Goal: Find specific page/section: Find specific page/section

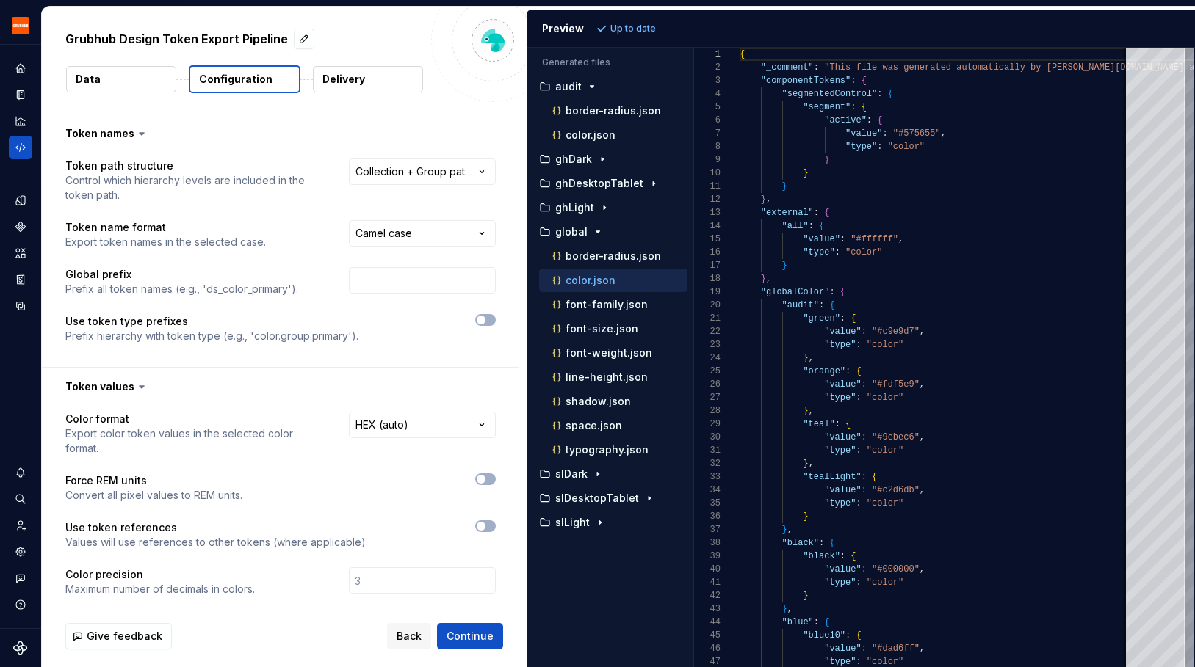
scroll to position [132, 0]
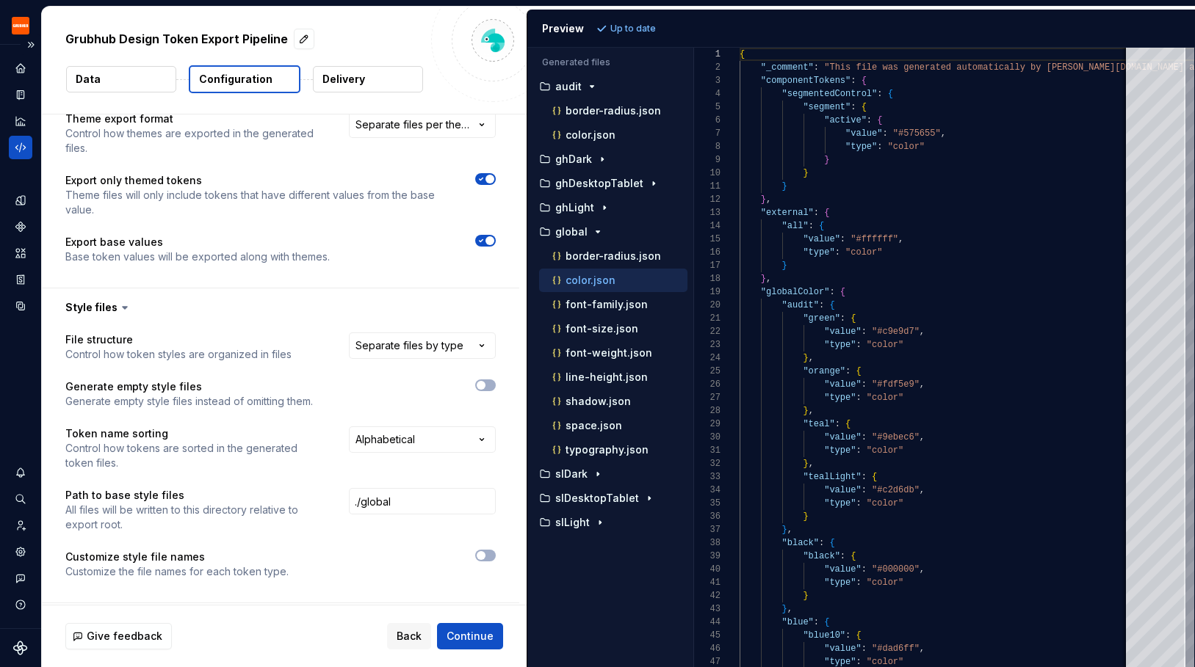
click at [15, 151] on icon "Code automation" at bounding box center [20, 147] width 13 height 13
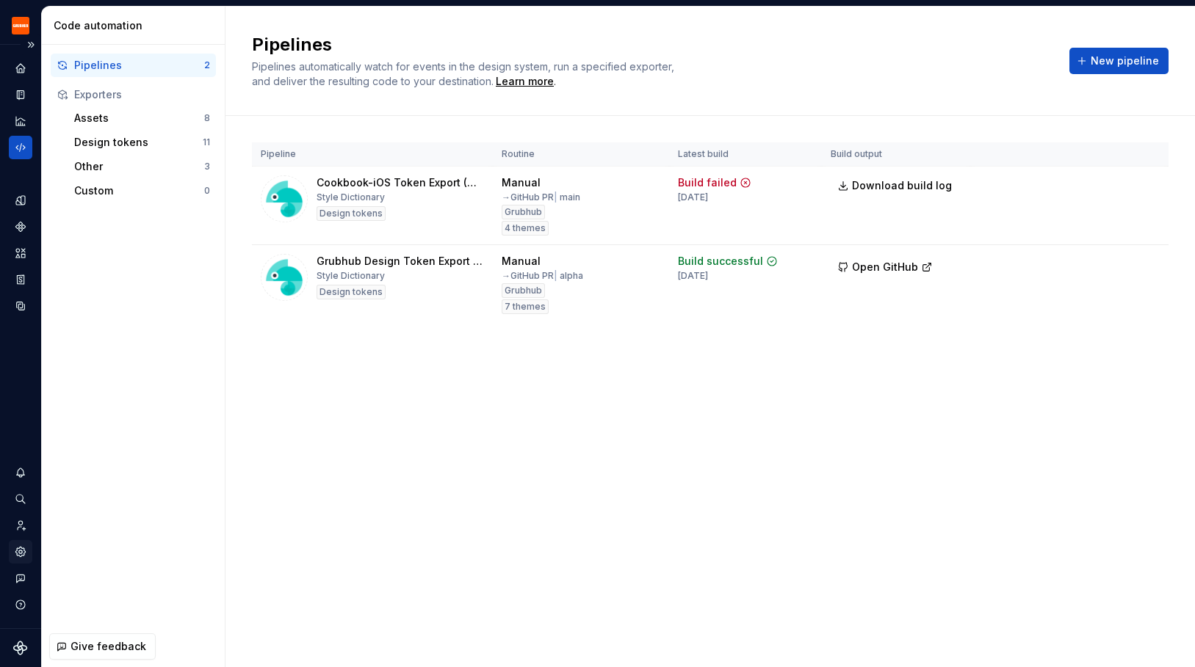
click at [20, 559] on div "Settings" at bounding box center [20, 551] width 23 height 23
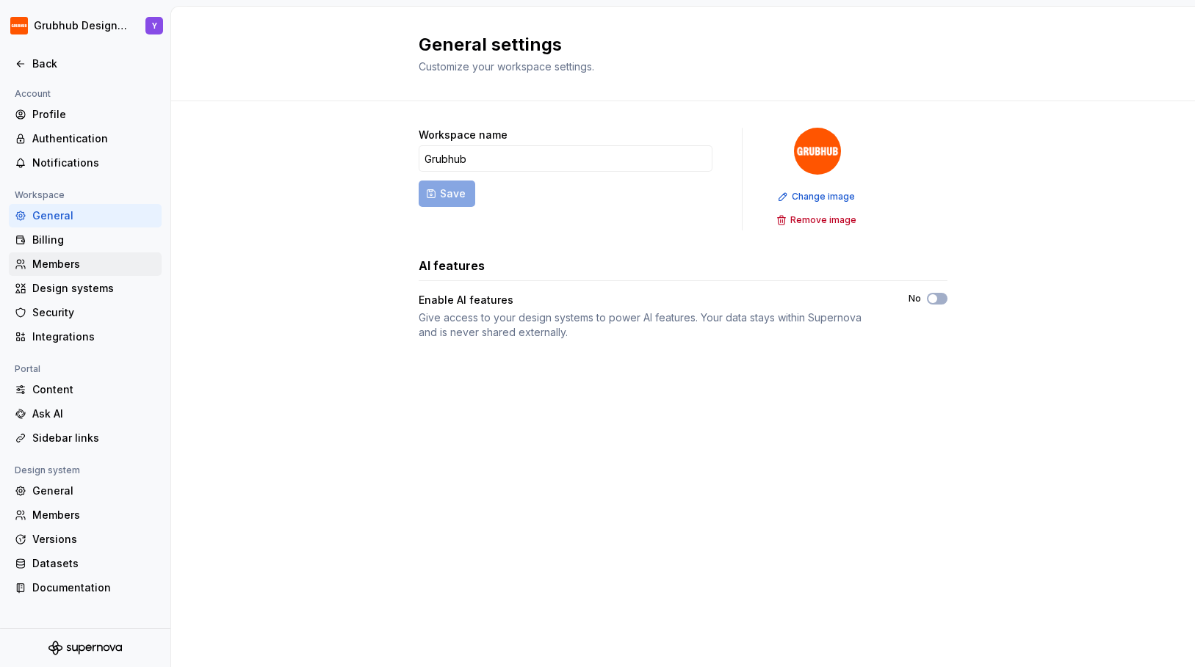
click at [90, 267] on div "Members" at bounding box center [93, 264] width 123 height 15
